Goal: Find specific page/section: Find specific page/section

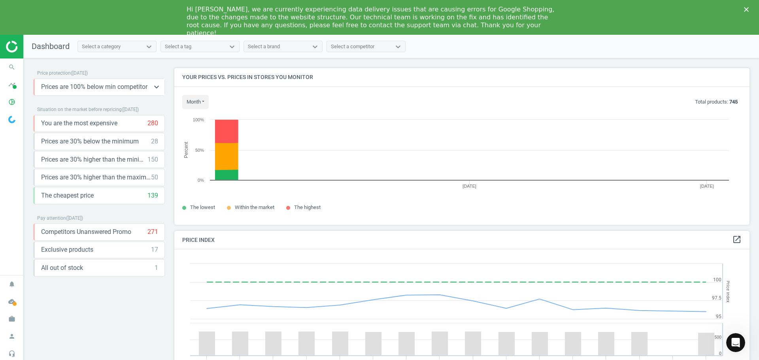
scroll to position [194, 581]
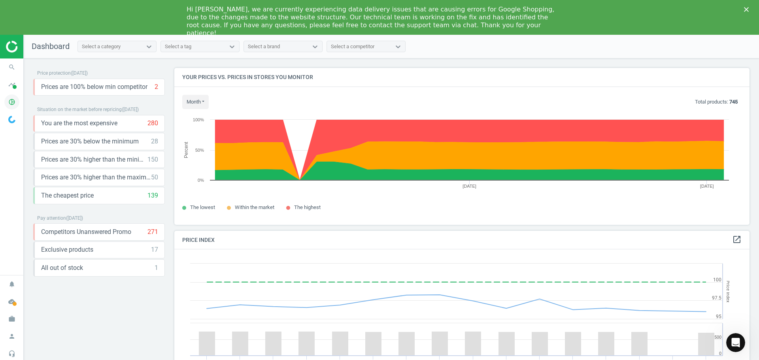
click at [17, 101] on icon "pie_chart_outlined" at bounding box center [11, 101] width 15 height 15
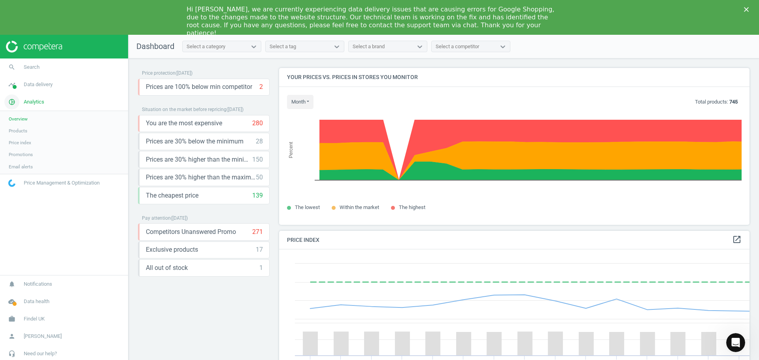
scroll to position [194, 477]
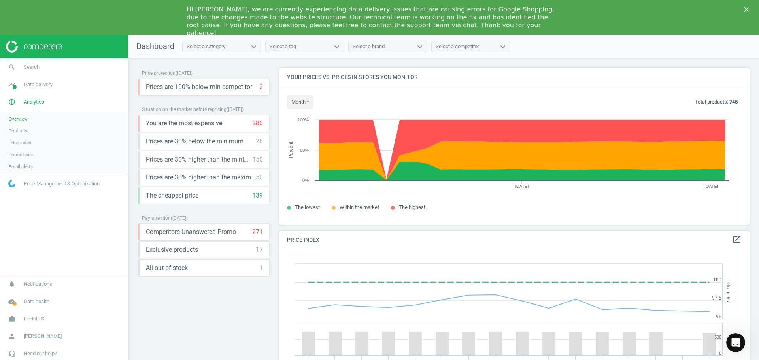
click at [26, 128] on span "Products" at bounding box center [18, 131] width 19 height 6
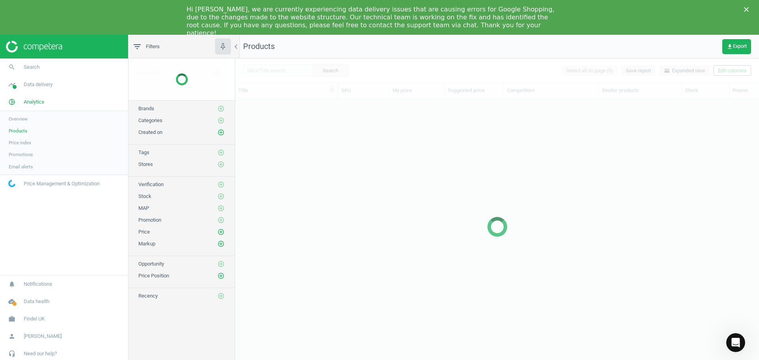
scroll to position [270, 518]
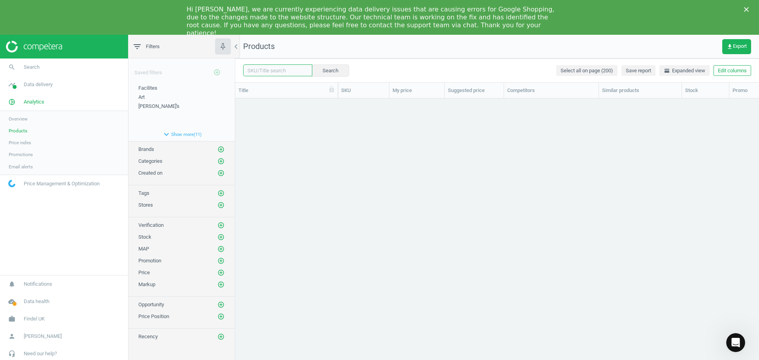
click at [258, 72] on input "text" at bounding box center [277, 70] width 69 height 12
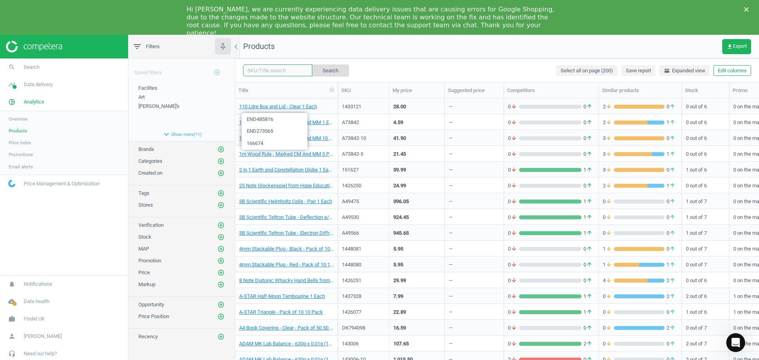
paste input "J69645"
type input "J69645"
click at [328, 68] on button "Search" at bounding box center [329, 70] width 37 height 12
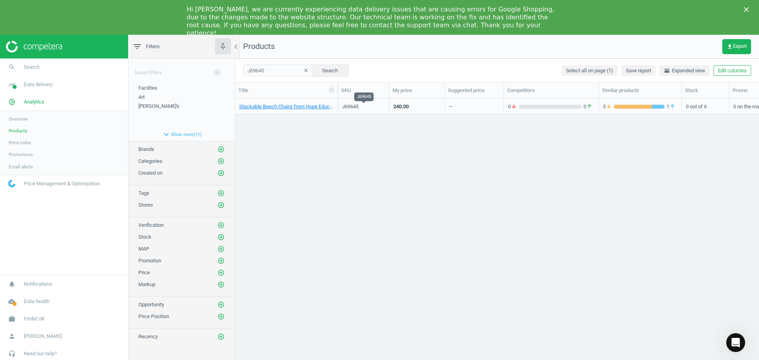
click at [352, 106] on div "J69645" at bounding box center [363, 106] width 43 height 7
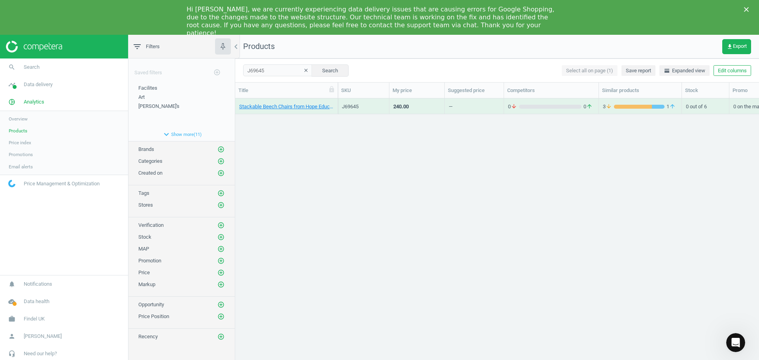
click at [743, 9] on div "Hi [PERSON_NAME], we are currently experiencing data delivery issues that are c…" at bounding box center [379, 21] width 759 height 36
click at [750, 10] on div "Close" at bounding box center [748, 9] width 8 height 5
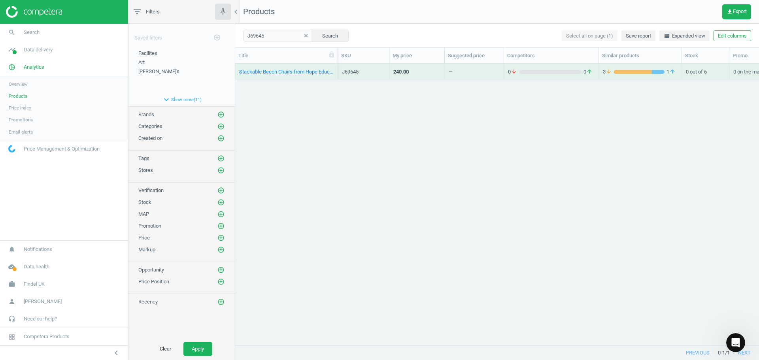
click at [349, 75] on div "J69645" at bounding box center [363, 71] width 43 height 7
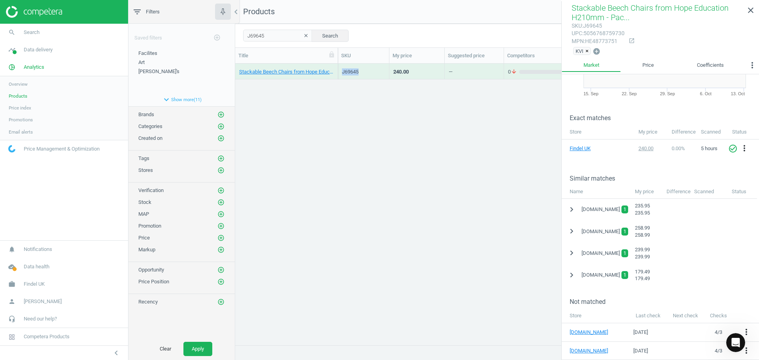
scroll to position [79, 0]
click at [572, 204] on icon "chevron_right" at bounding box center [571, 208] width 9 height 9
